Goal: Information Seeking & Learning: Learn about a topic

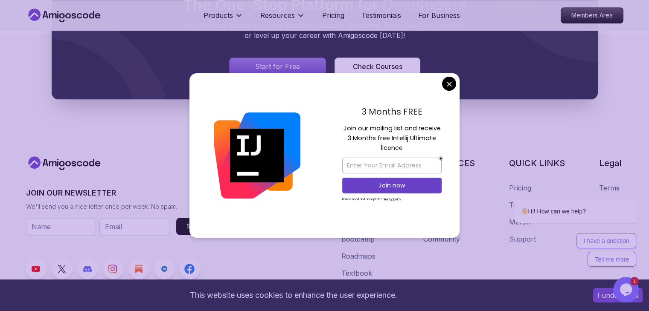
scroll to position [1020, 0]
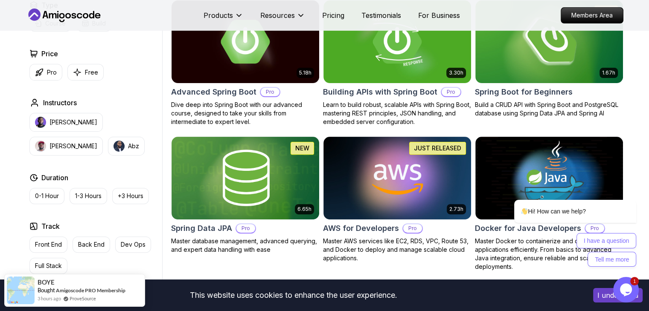
scroll to position [0, 0]
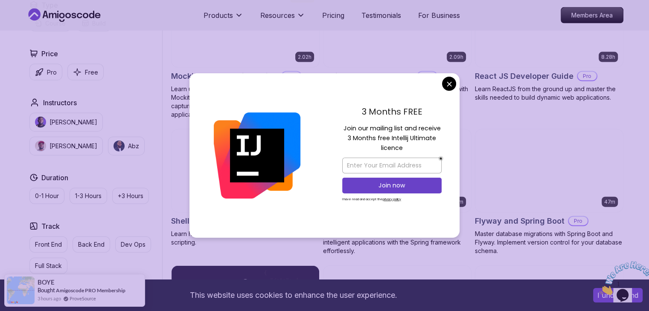
scroll to position [2006, 0]
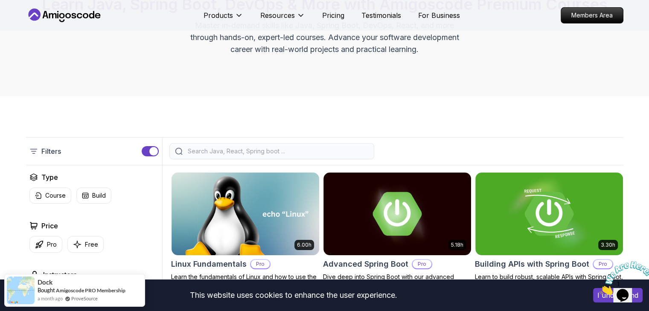
scroll to position [0, 0]
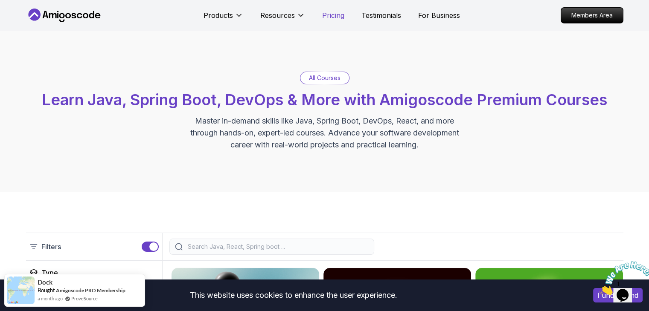
click at [330, 14] on p "Pricing" at bounding box center [333, 15] width 22 height 10
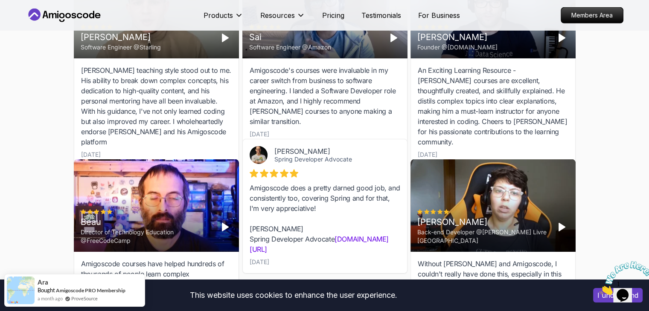
scroll to position [2666, 0]
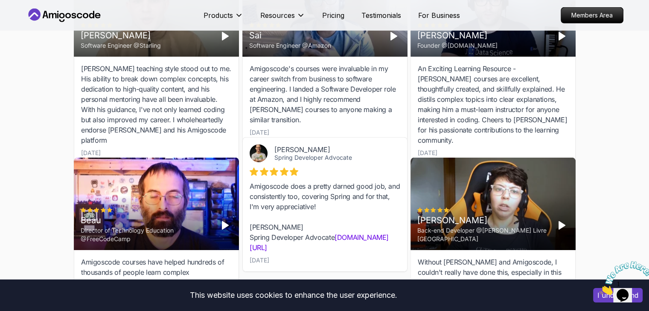
click at [222, 222] on polygon "Play" at bounding box center [225, 226] width 6 height 8
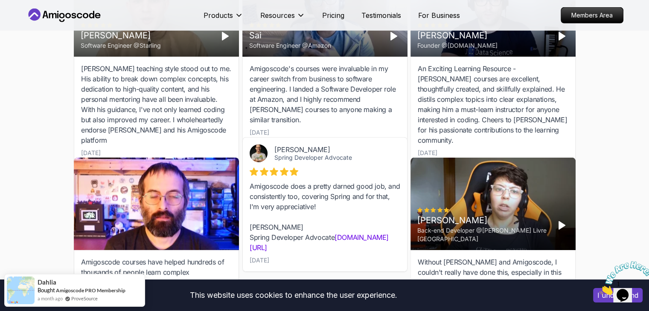
click at [173, 171] on div at bounding box center [156, 204] width 165 height 93
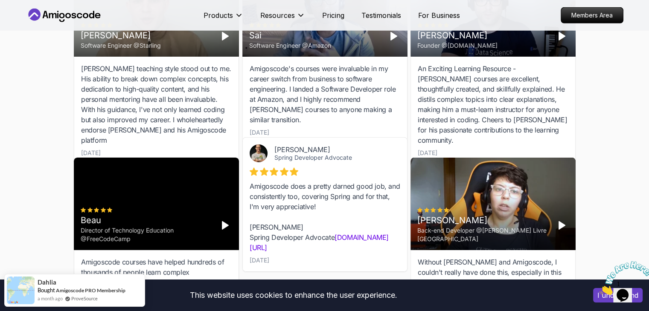
click at [186, 158] on div "Beau Director of Technology Education @FreeCodeCamp" at bounding box center [156, 204] width 165 height 93
click at [198, 158] on video at bounding box center [156, 204] width 165 height 93
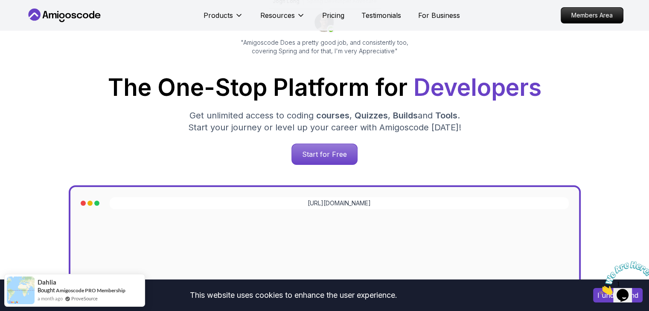
scroll to position [0, 0]
